Goal: Information Seeking & Learning: Find specific fact

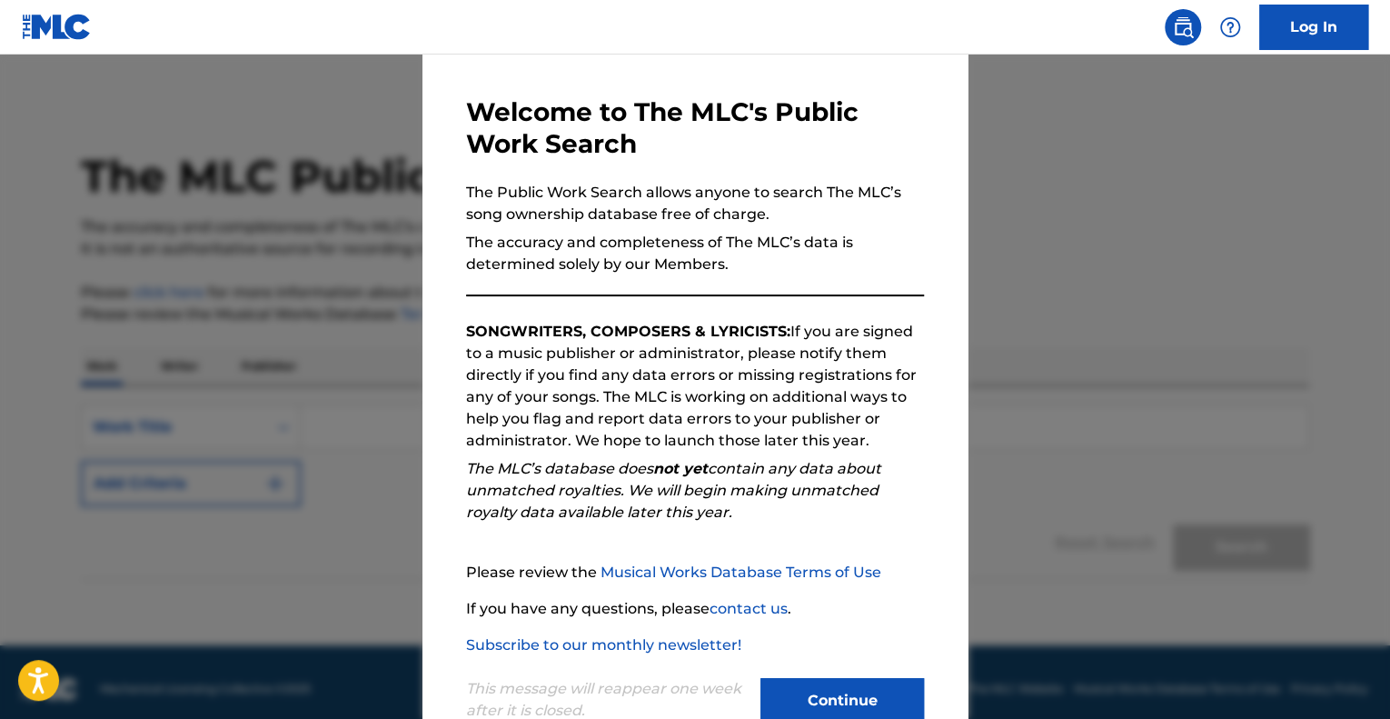
scroll to position [113, 0]
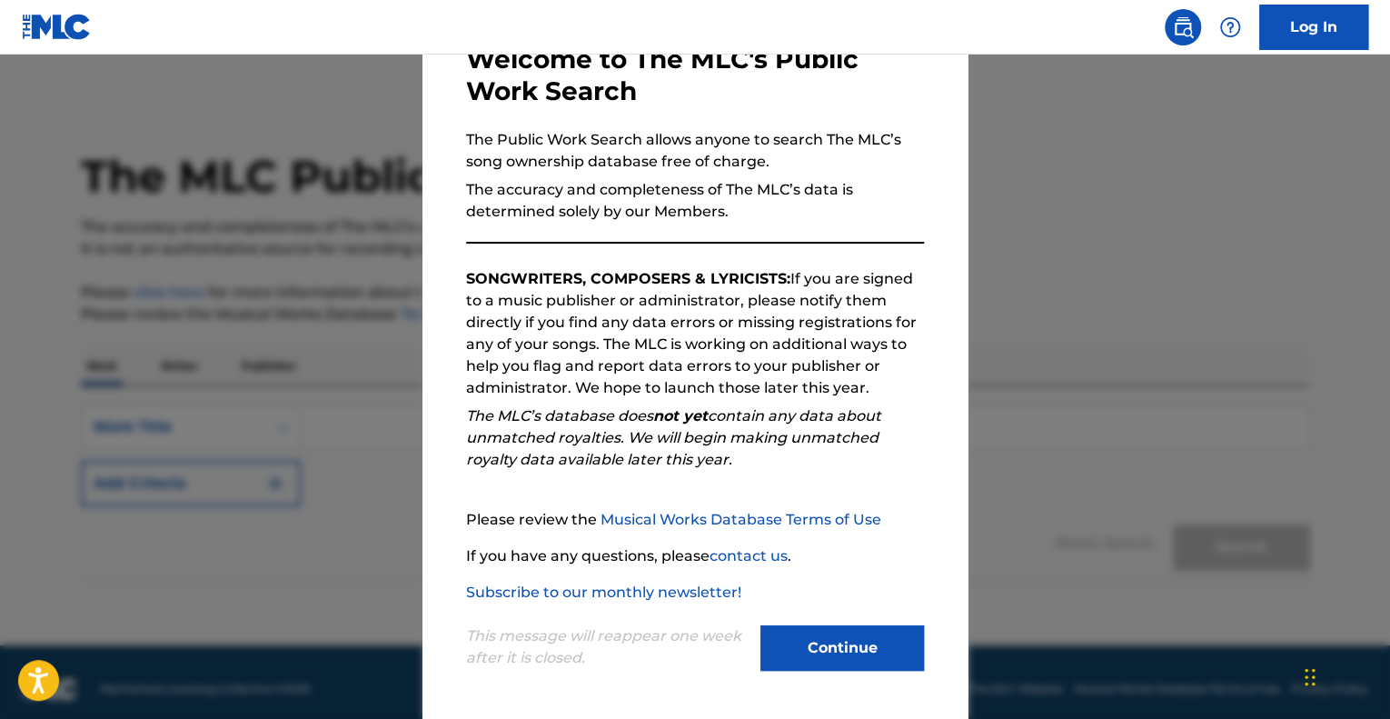
click at [830, 657] on button "Continue" at bounding box center [842, 647] width 164 height 45
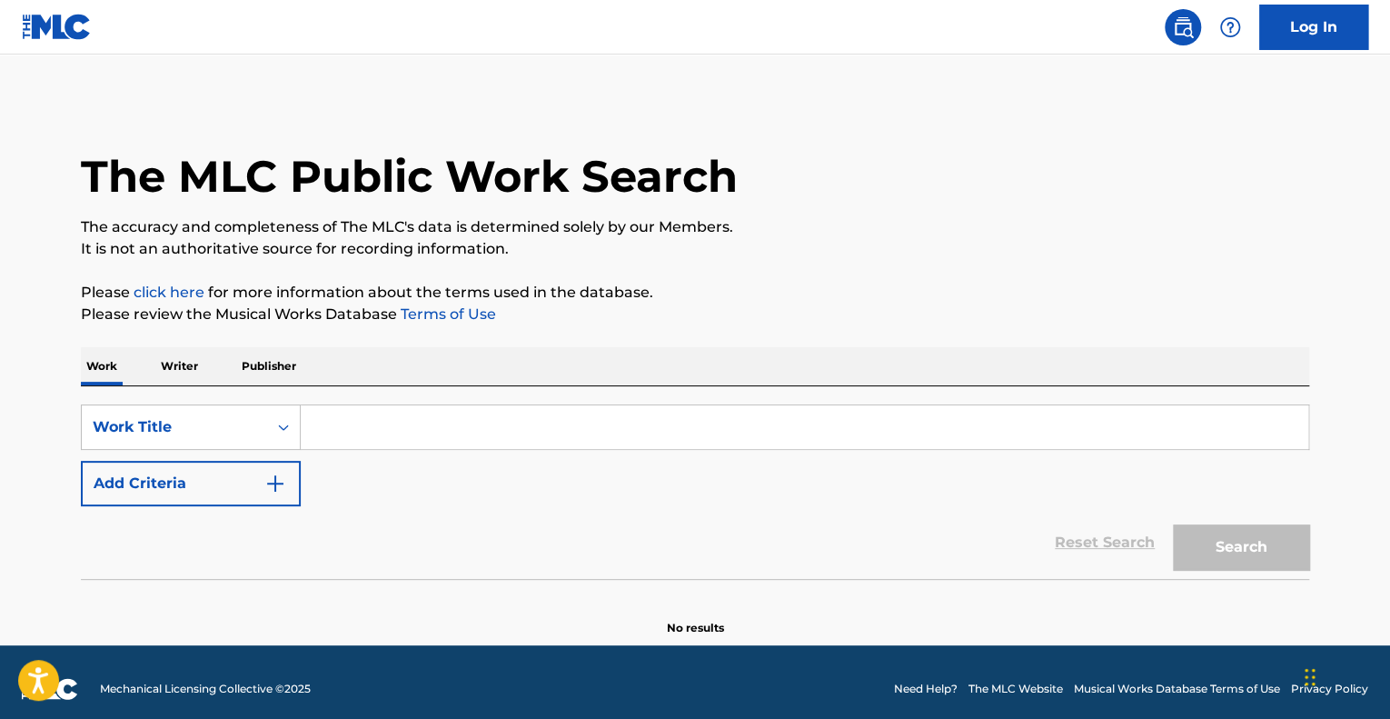
click at [502, 417] on input "Search Form" at bounding box center [805, 427] width 1008 height 44
paste input "STUPID CUPID"
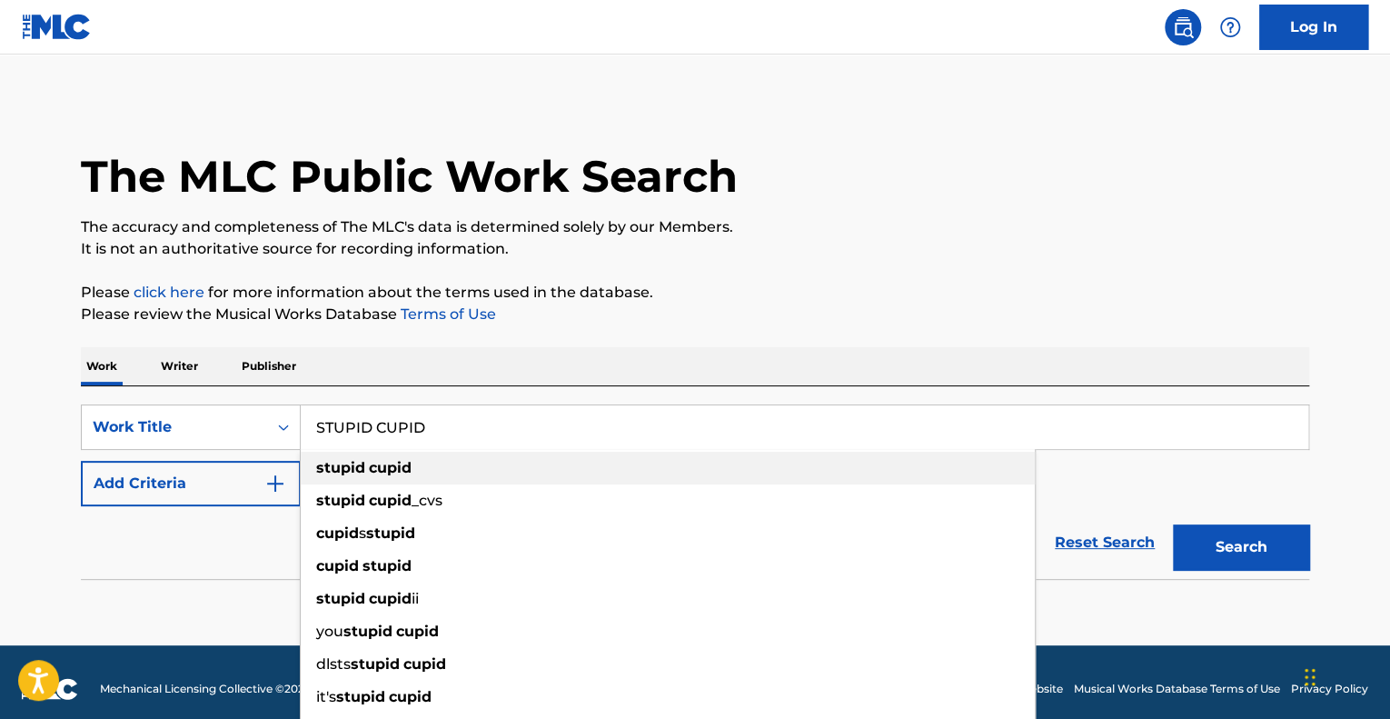
click at [611, 453] on div "stupid cupid" at bounding box center [668, 468] width 734 height 33
type input "stupid cupid"
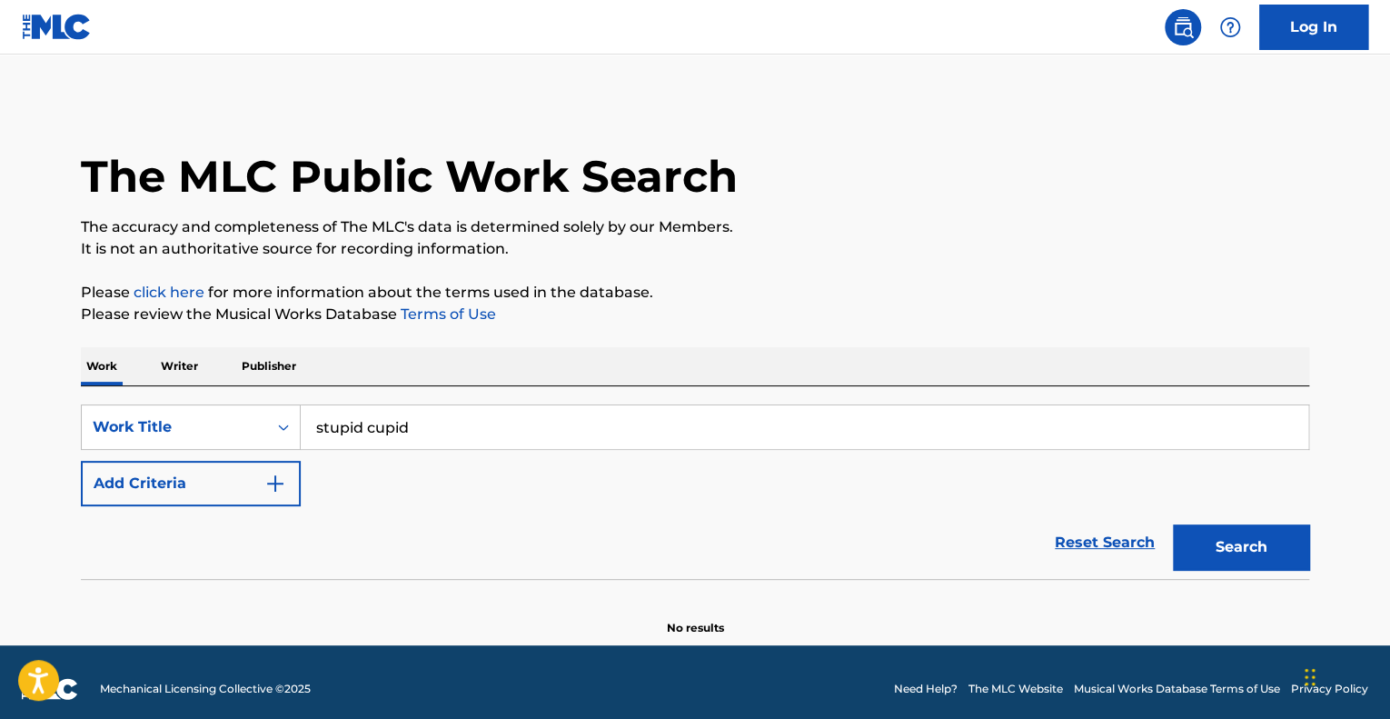
click at [1180, 543] on button "Search" at bounding box center [1241, 546] width 136 height 45
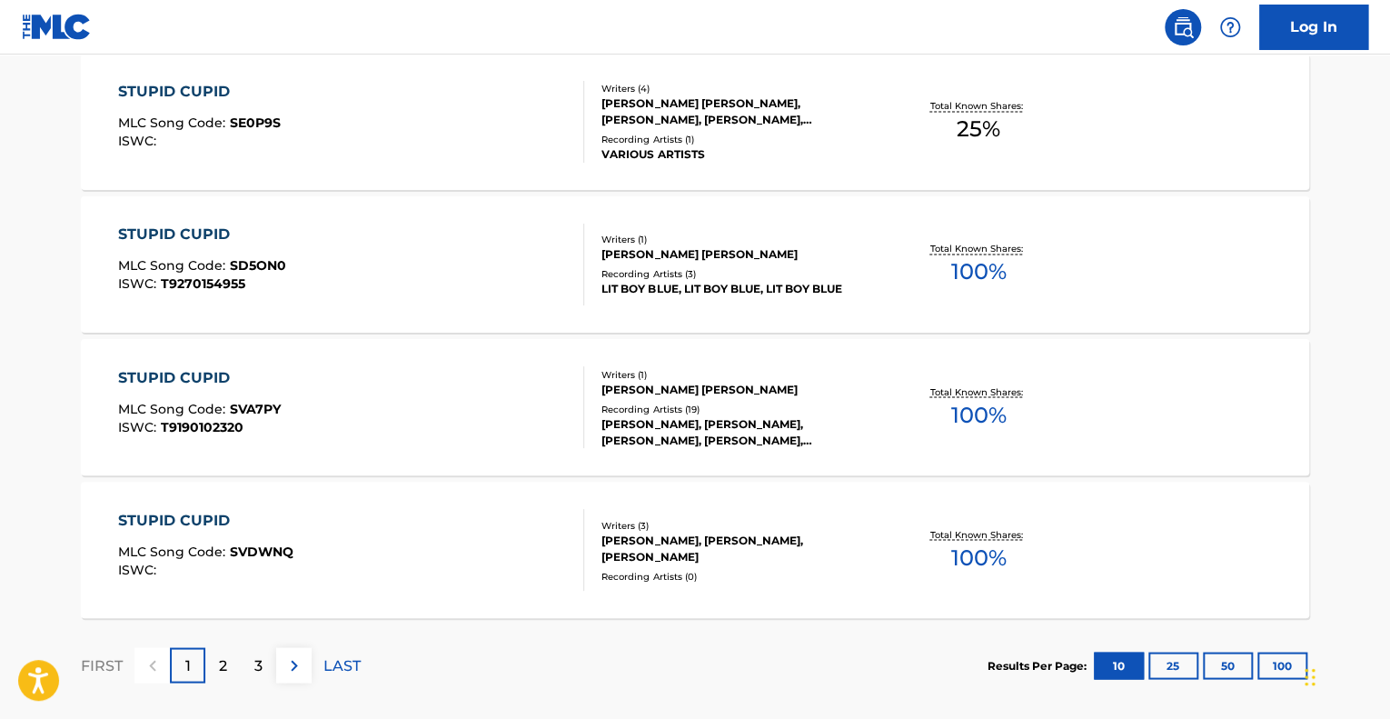
scroll to position [1505, 0]
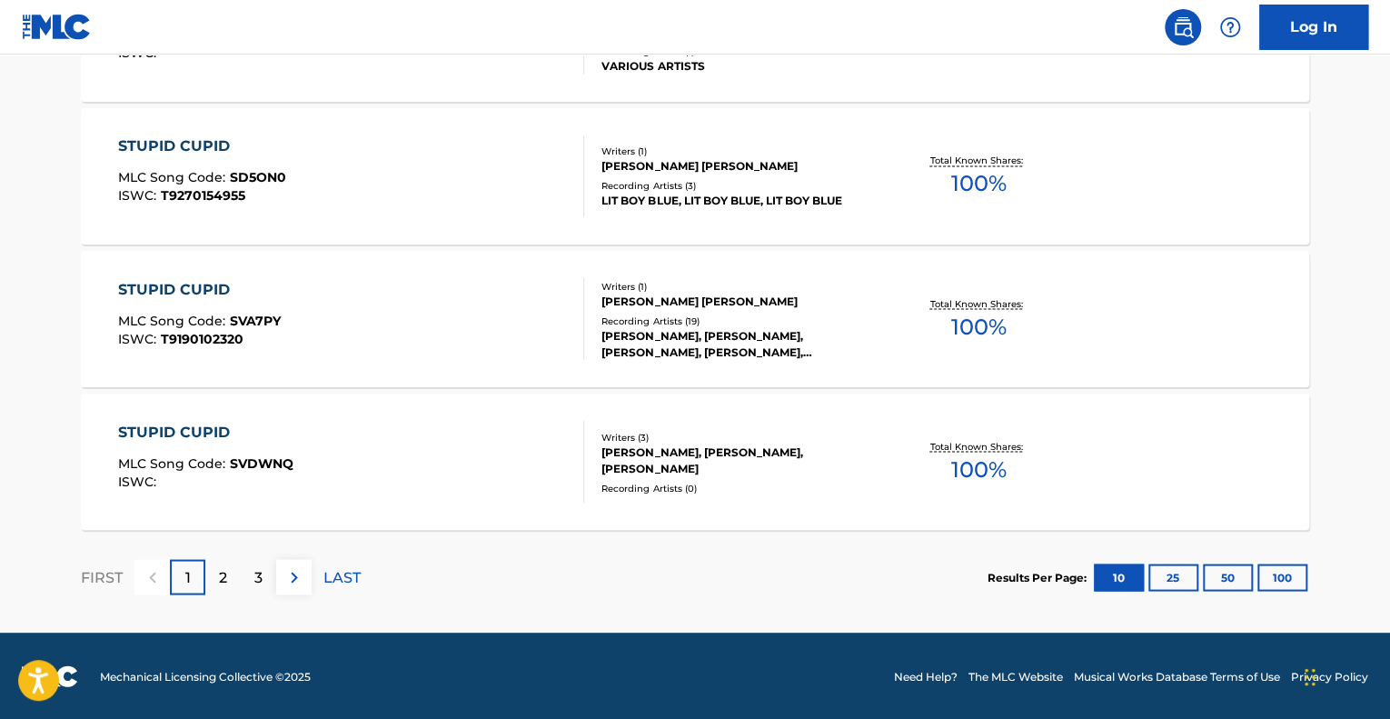
click at [1276, 566] on button "100" at bounding box center [1282, 576] width 50 height 27
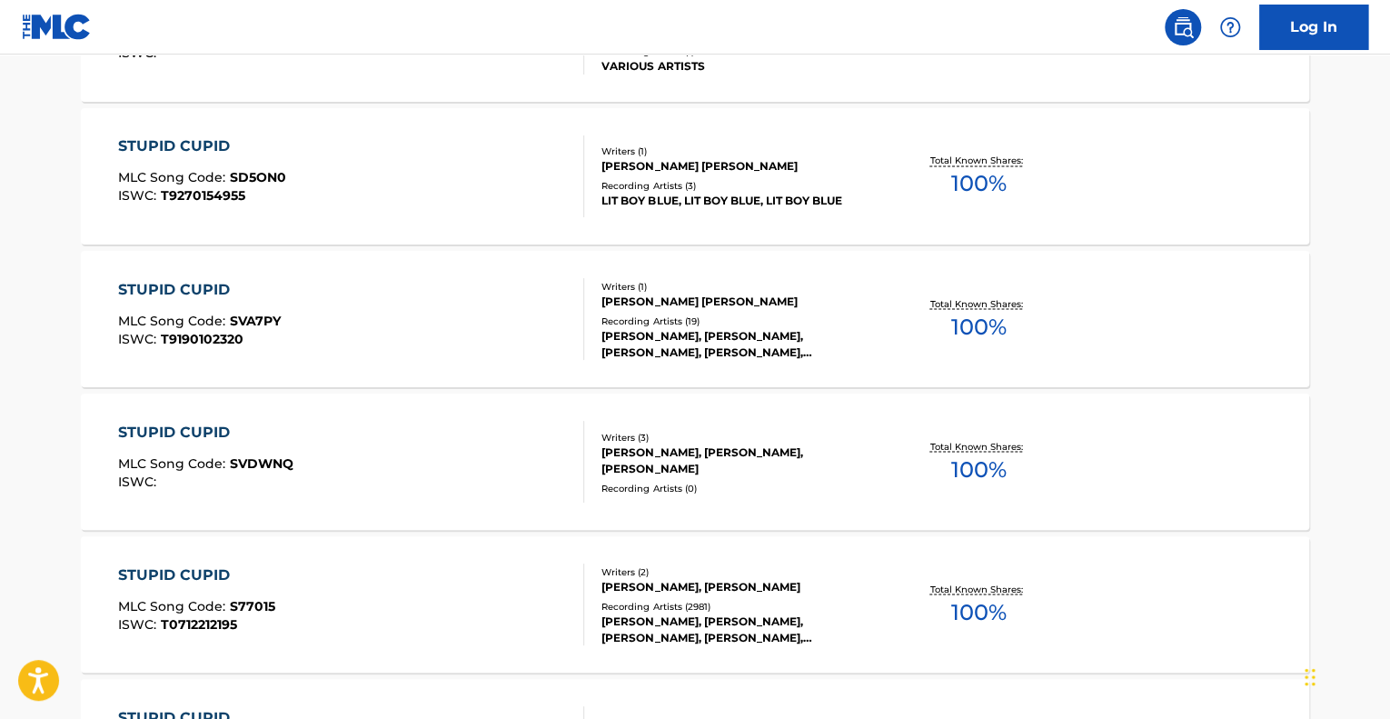
click at [758, 586] on div "[PERSON_NAME], [PERSON_NAME]" at bounding box center [738, 586] width 274 height 16
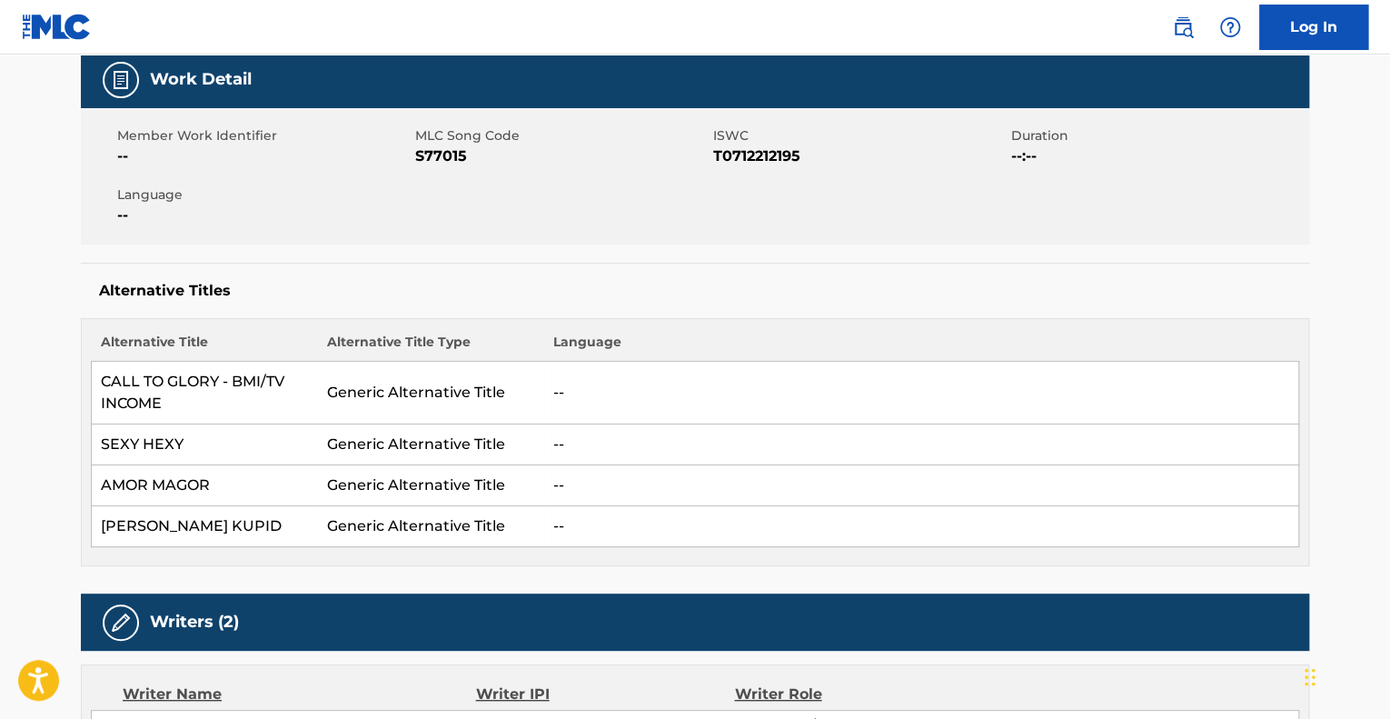
scroll to position [545, 0]
